Goal: Check status: Check status

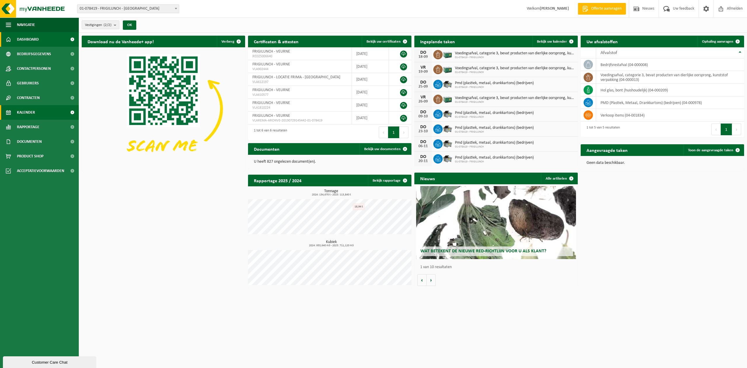
click at [30, 110] on span "Kalender" at bounding box center [26, 112] width 18 height 15
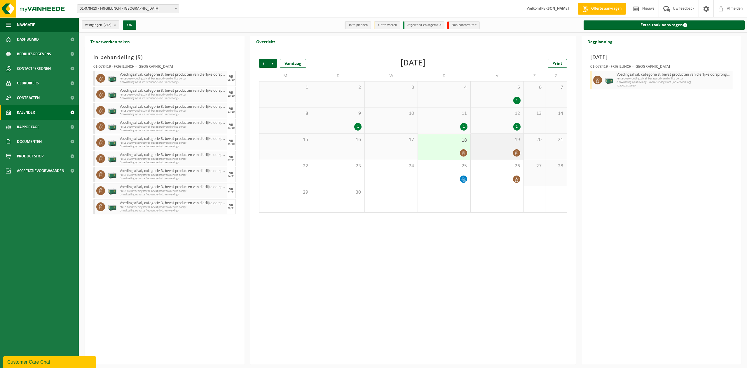
click at [499, 149] on div at bounding box center [497, 153] width 47 height 8
click at [439, 149] on div at bounding box center [444, 153] width 47 height 8
click at [499, 147] on div "19" at bounding box center [497, 147] width 53 height 26
click at [445, 148] on div "18" at bounding box center [444, 146] width 53 height 25
click at [493, 149] on div at bounding box center [497, 153] width 47 height 8
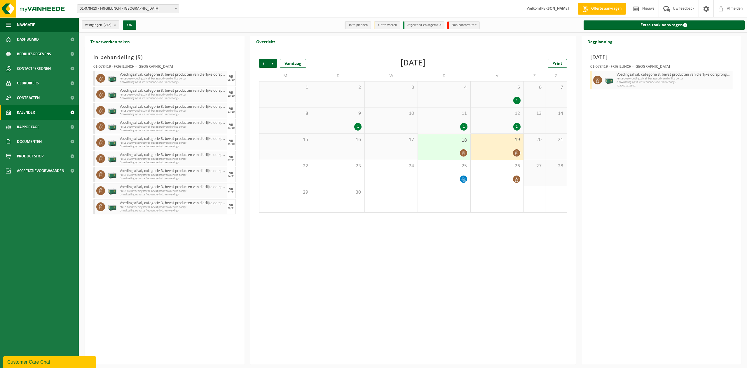
click at [437, 150] on div at bounding box center [444, 153] width 47 height 8
click at [505, 144] on div "19" at bounding box center [497, 147] width 53 height 26
click at [490, 152] on div at bounding box center [497, 153] width 47 height 8
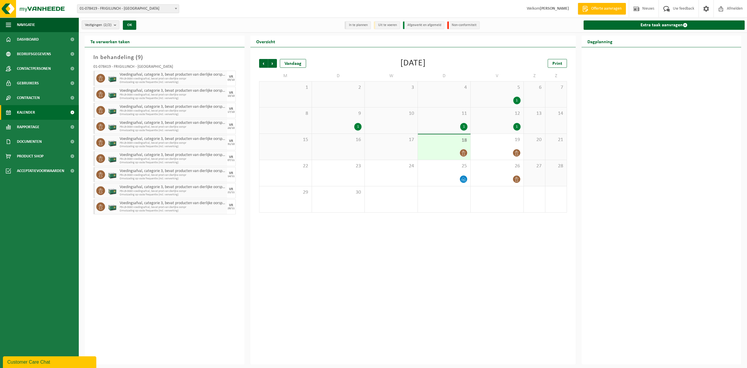
click at [428, 150] on div at bounding box center [444, 153] width 47 height 8
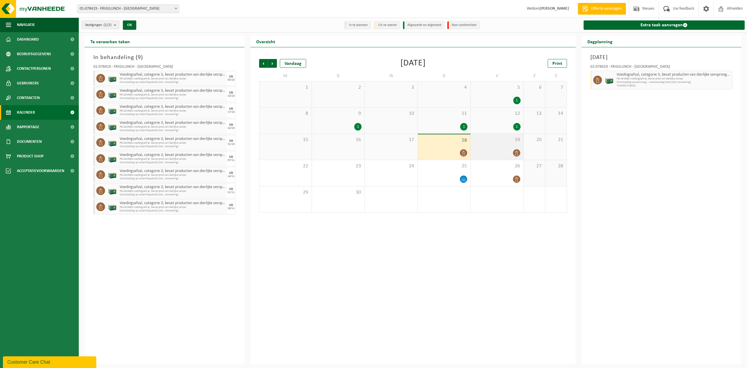
click at [495, 144] on div "19" at bounding box center [497, 147] width 53 height 26
click at [498, 144] on div "19" at bounding box center [497, 147] width 53 height 26
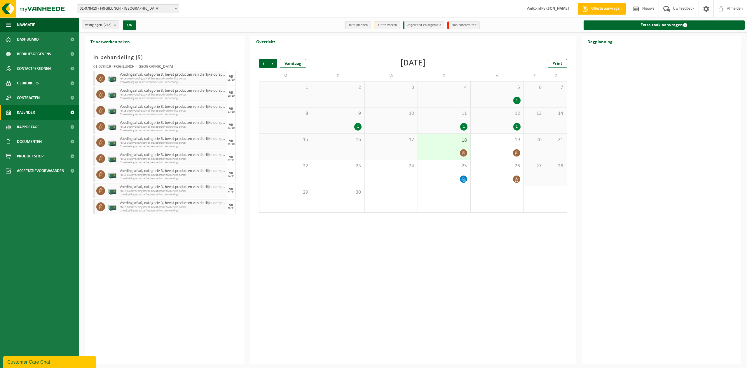
click at [450, 150] on div at bounding box center [444, 153] width 47 height 8
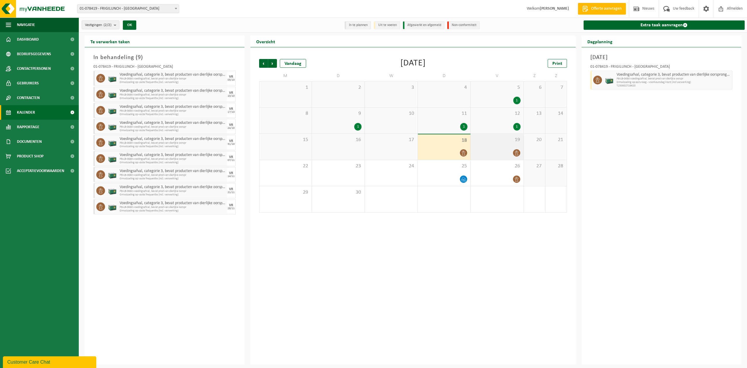
click at [493, 147] on div "19" at bounding box center [497, 147] width 53 height 26
click at [459, 119] on div "11 1" at bounding box center [444, 120] width 53 height 26
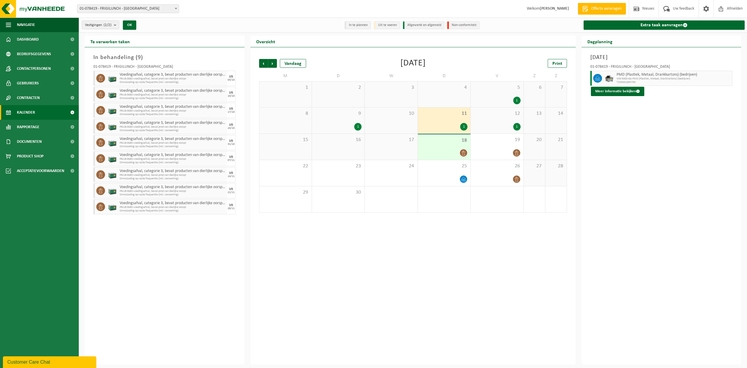
click at [495, 119] on div "12 1" at bounding box center [497, 120] width 53 height 26
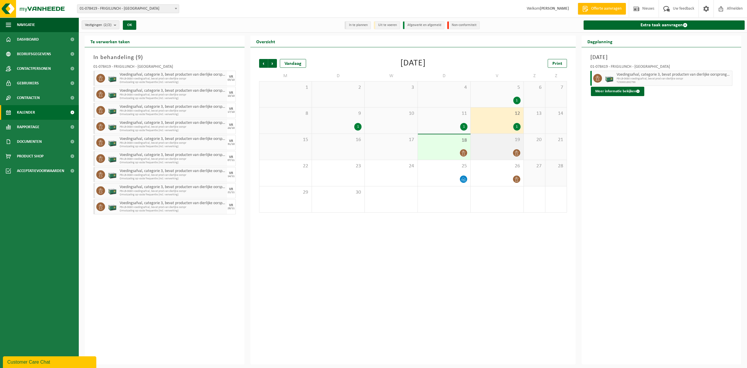
click at [498, 150] on div at bounding box center [497, 153] width 47 height 8
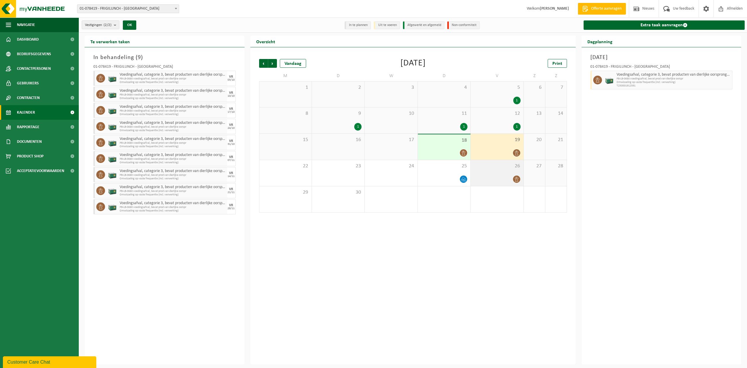
click at [500, 175] on div at bounding box center [497, 179] width 47 height 8
click at [493, 149] on div at bounding box center [497, 153] width 47 height 8
